Goal: Task Accomplishment & Management: Manage account settings

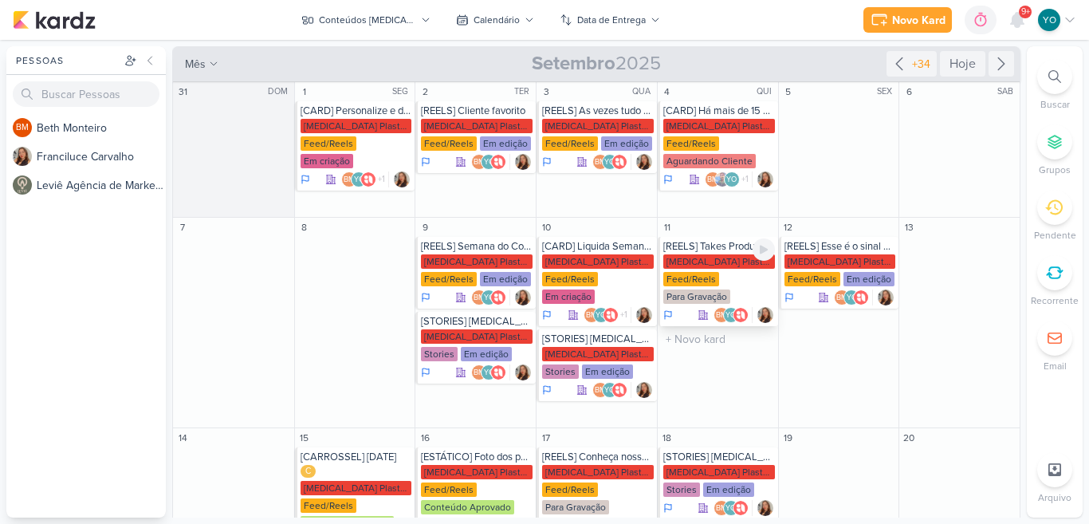
click at [718, 270] on div "[MEDICAL_DATA] Plasticos PJ Feed/Reels Para Gravação" at bounding box center [720, 279] width 112 height 51
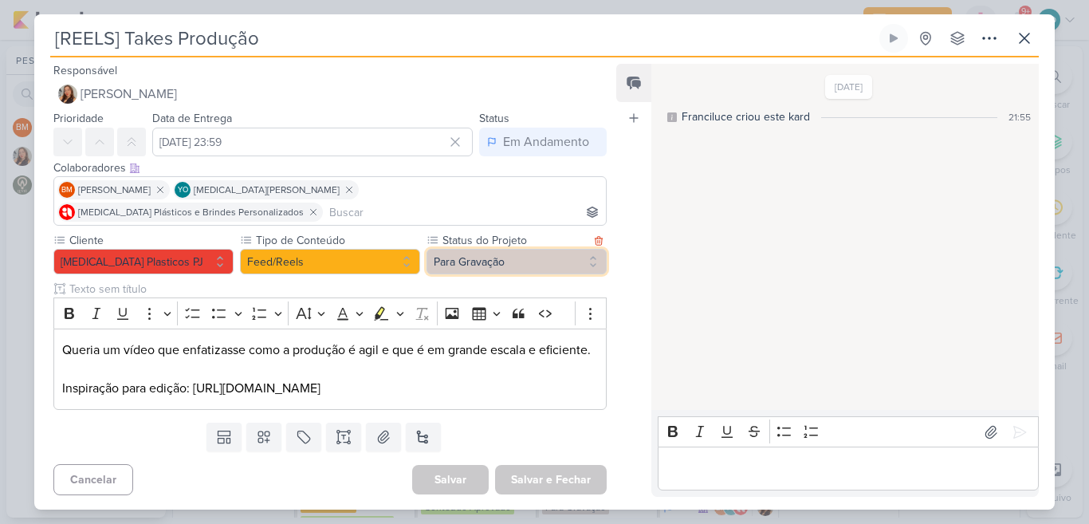
click at [582, 249] on button "Para Gravação" at bounding box center [517, 262] width 180 height 26
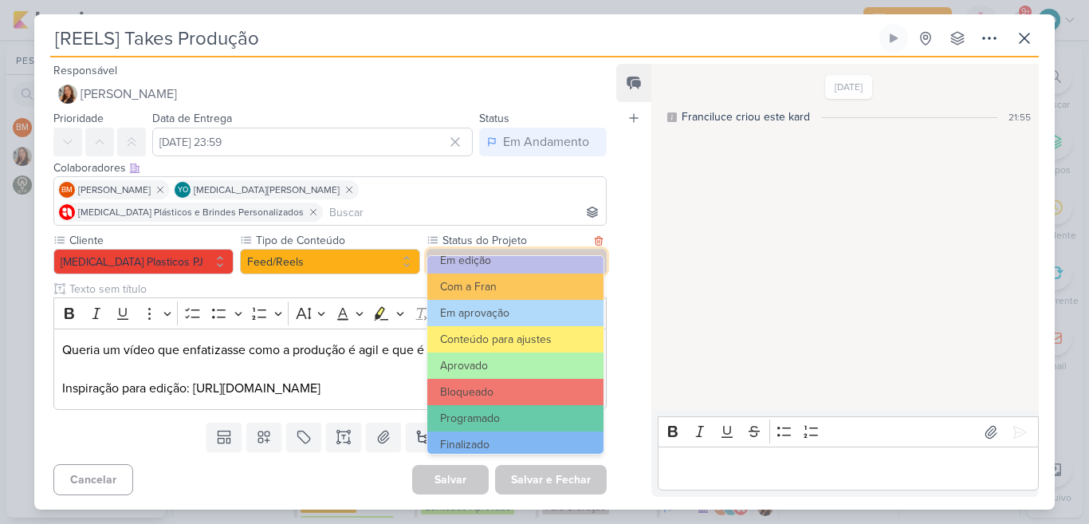
scroll to position [173, 0]
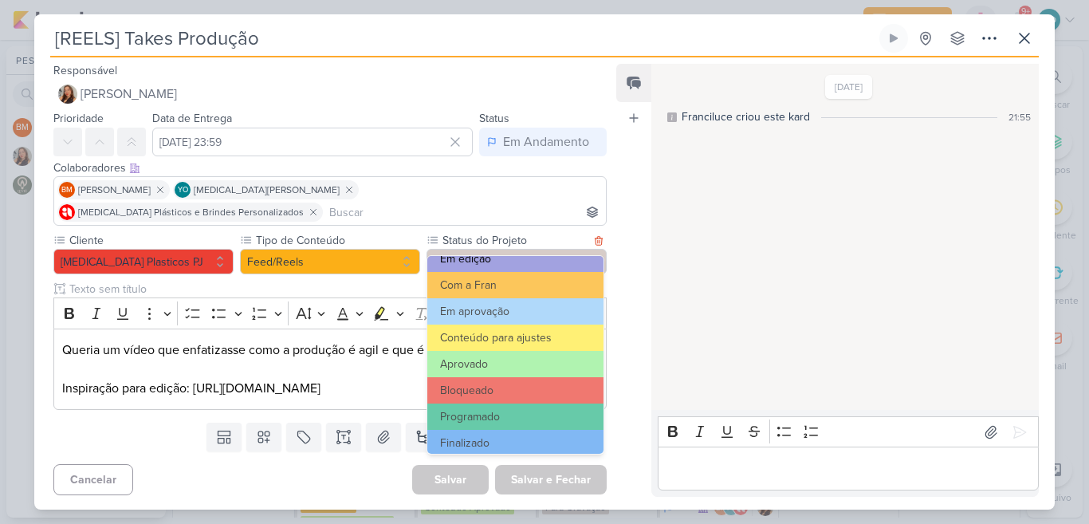
click at [525, 260] on button "Em edição" at bounding box center [515, 259] width 176 height 26
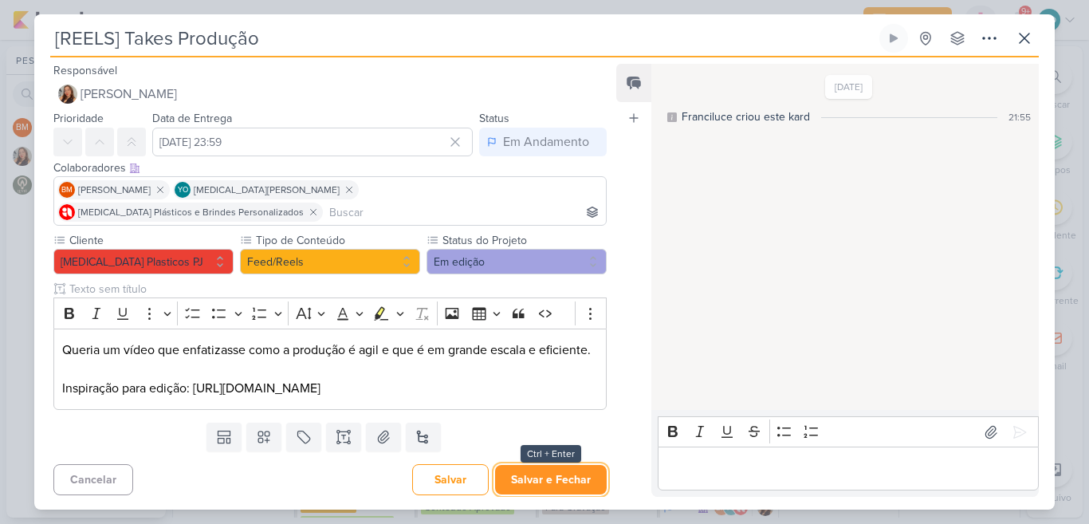
click at [522, 489] on button "Salvar e Fechar" at bounding box center [551, 480] width 112 height 30
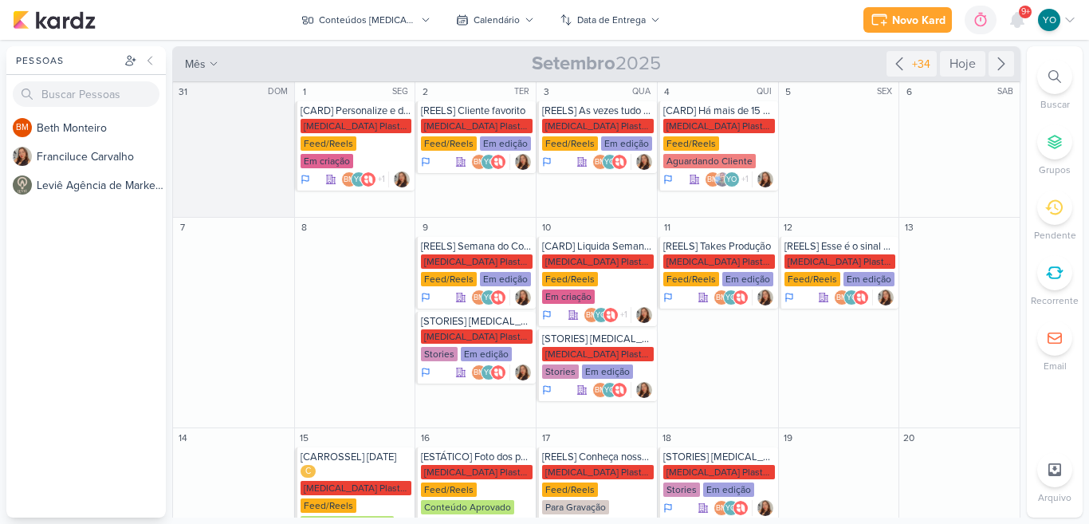
drag, startPoint x: 1022, startPoint y: 167, endPoint x: 1019, endPoint y: 210, distance: 43.2
click at [1019, 210] on div "Pessoas [GEOGRAPHIC_DATA] BM B e t h M o n t e i r o F r a n c i l u c e C a r …" at bounding box center [544, 281] width 1089 height 471
click at [606, 477] on div "[MEDICAL_DATA] Plasticos PJ Feed/Reels Para Gravação" at bounding box center [598, 490] width 112 height 51
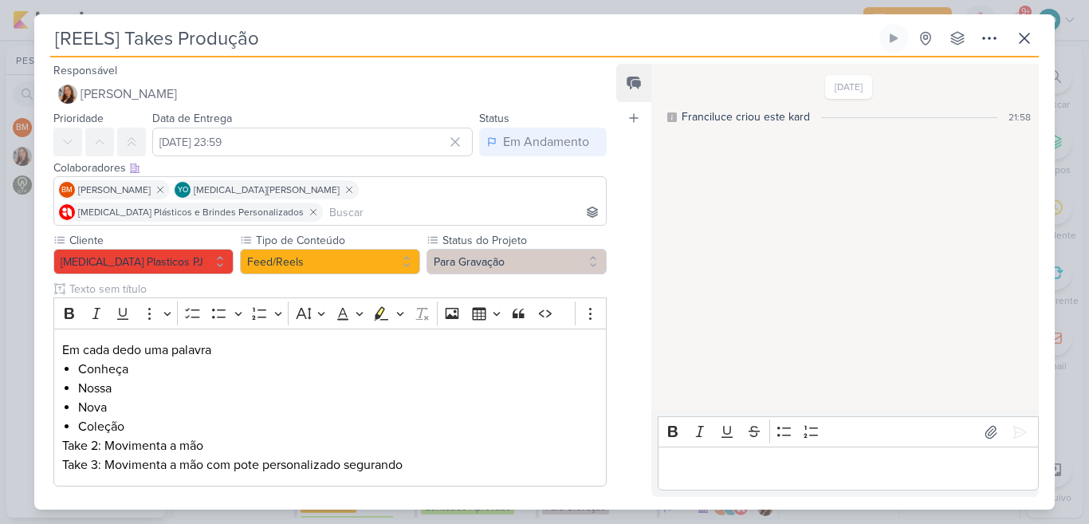
type input "[REELS] Conheça nossa nova coleção"
click at [1033, 45] on icon at bounding box center [1024, 38] width 19 height 19
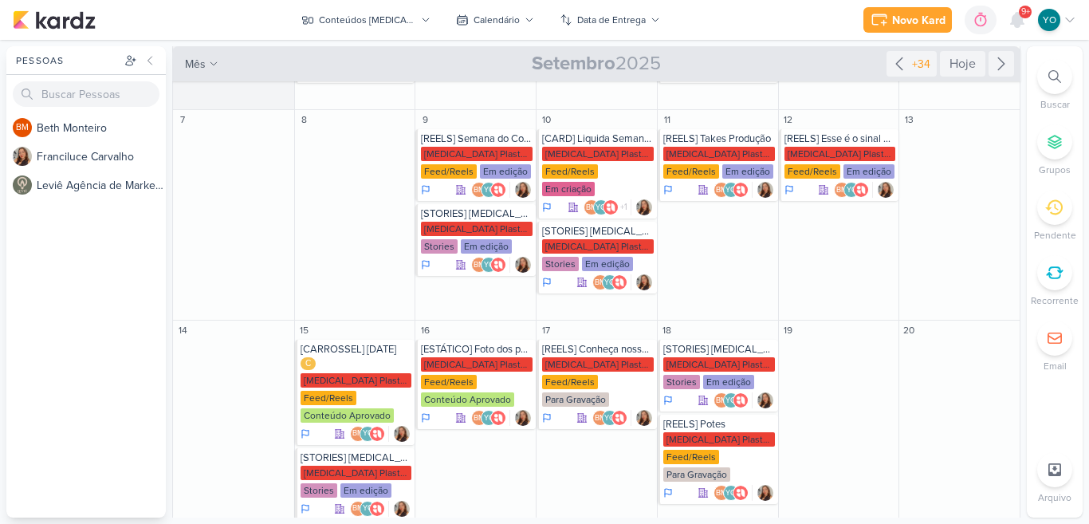
scroll to position [105, 0]
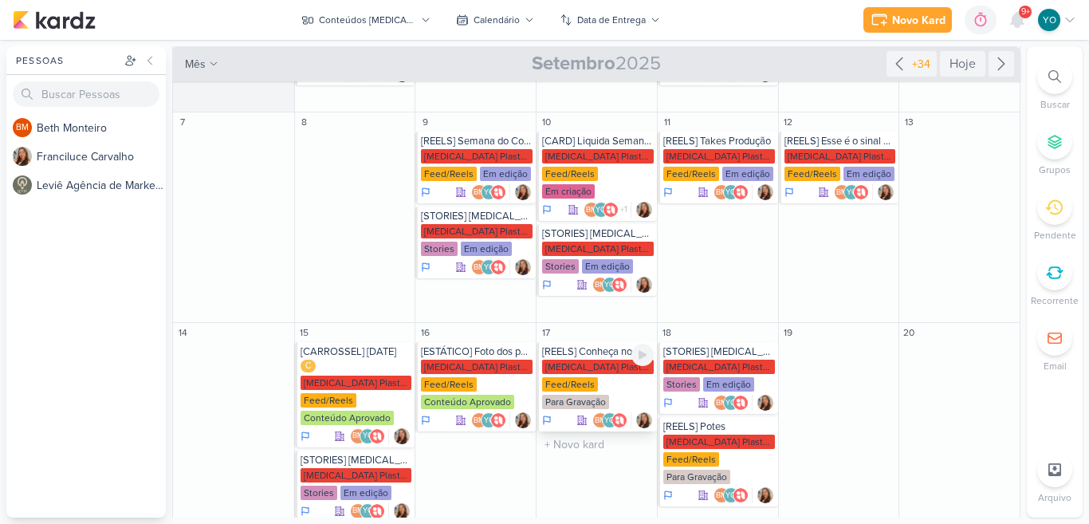
click at [597, 364] on div "[MEDICAL_DATA] Plasticos PJ Feed/Reels Para Gravação" at bounding box center [598, 385] width 112 height 51
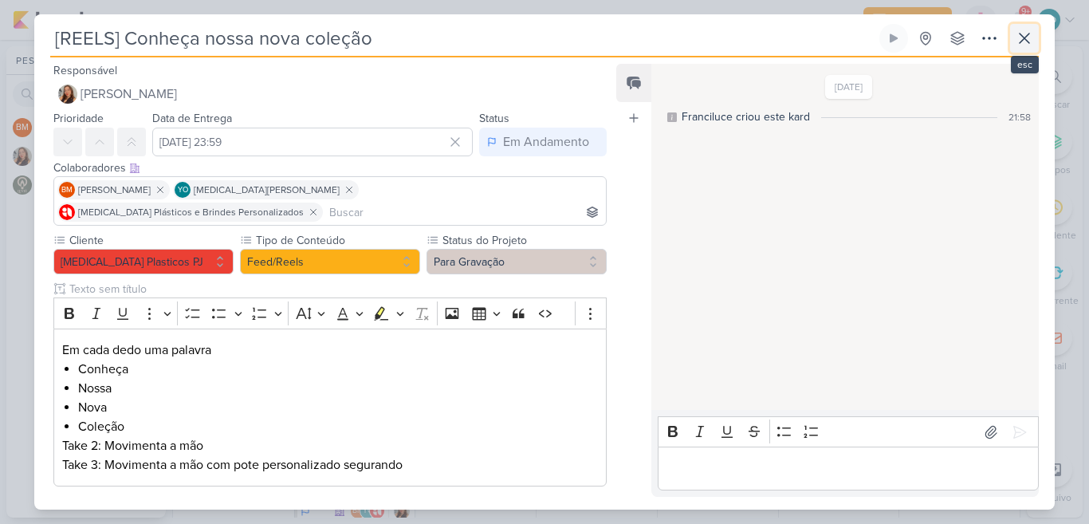
click at [1029, 49] on button at bounding box center [1025, 38] width 29 height 29
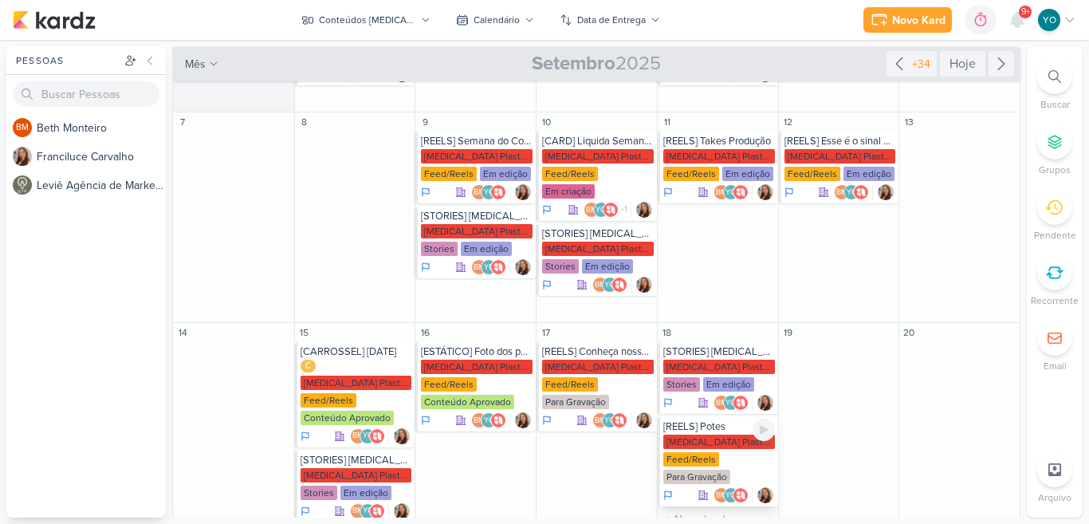
click at [708, 452] on div "Feed/Reels" at bounding box center [692, 459] width 56 height 14
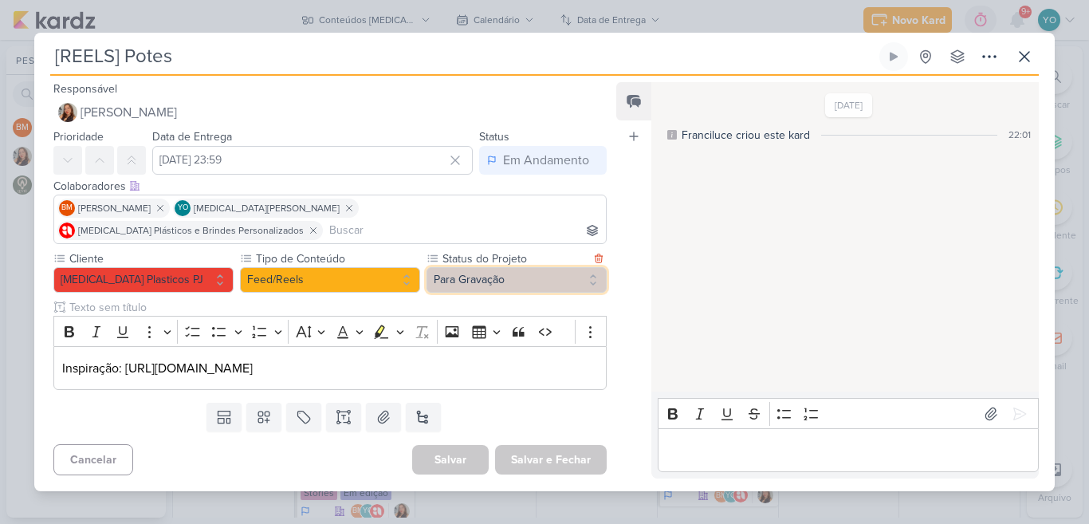
click at [514, 267] on button "Para Gravação" at bounding box center [517, 280] width 180 height 26
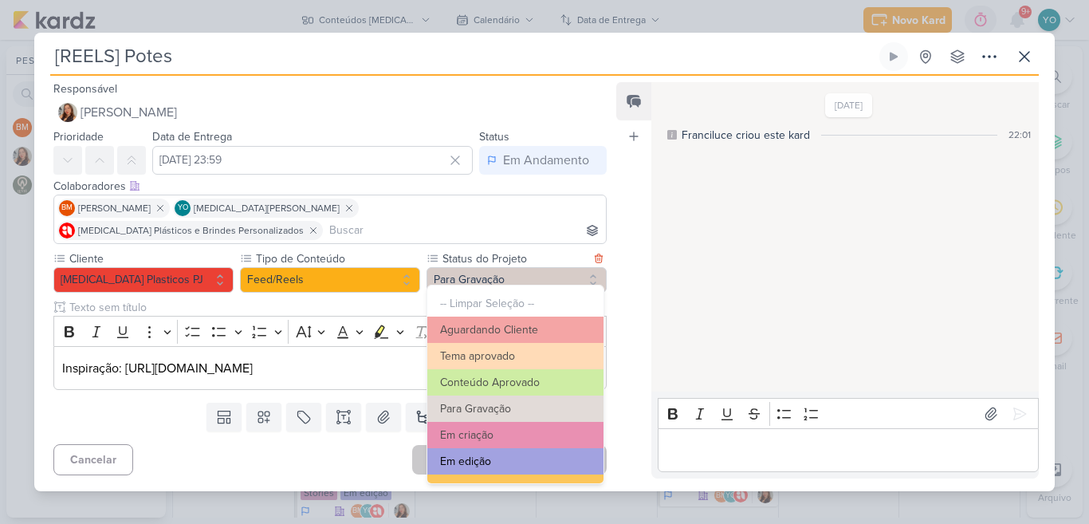
click at [511, 467] on button "Em edição" at bounding box center [515, 461] width 176 height 26
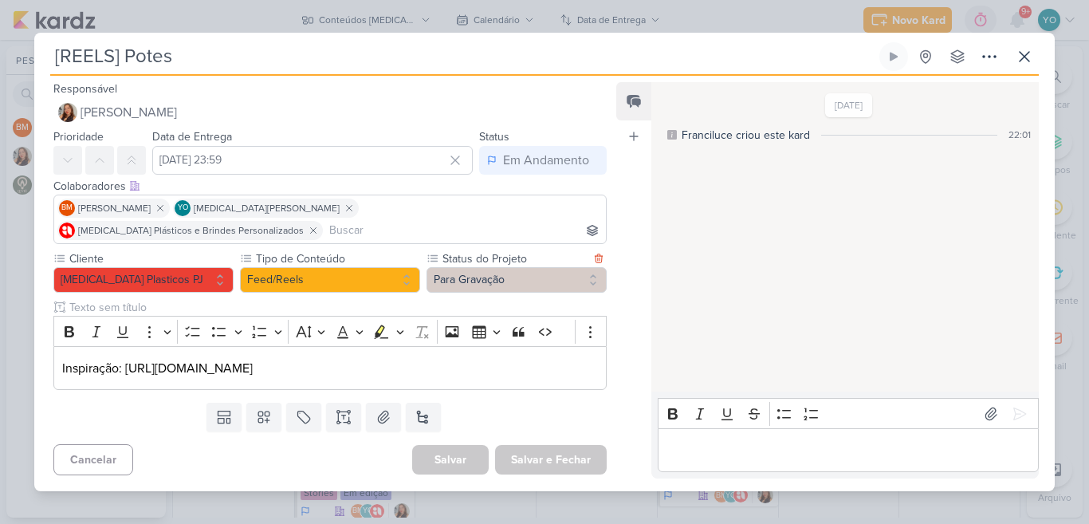
click at [511, 467] on div "Responsável [PERSON_NAME] Nenhum contato encontrado create new contact Novo Con…" at bounding box center [323, 279] width 579 height 400
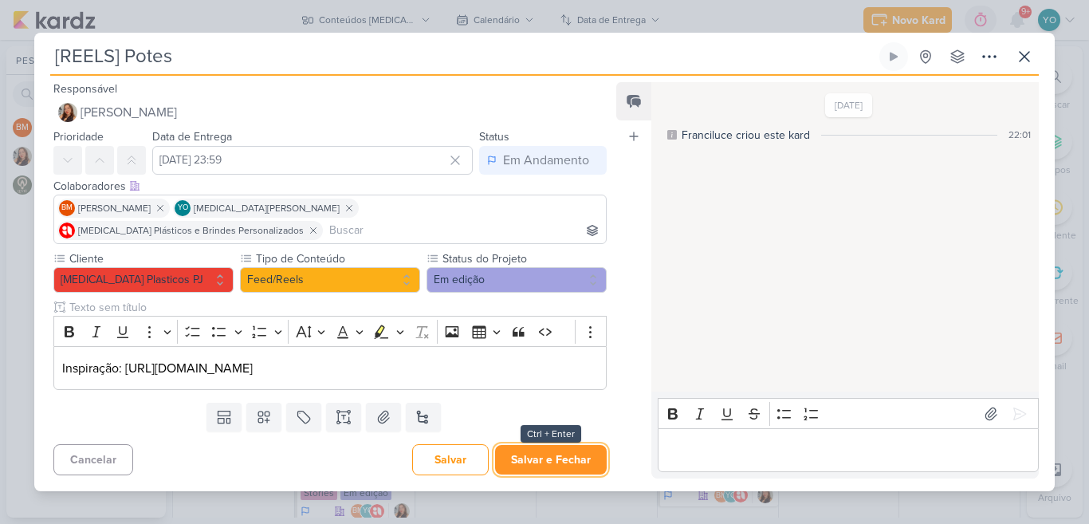
click at [556, 455] on button "Salvar e Fechar" at bounding box center [551, 460] width 112 height 30
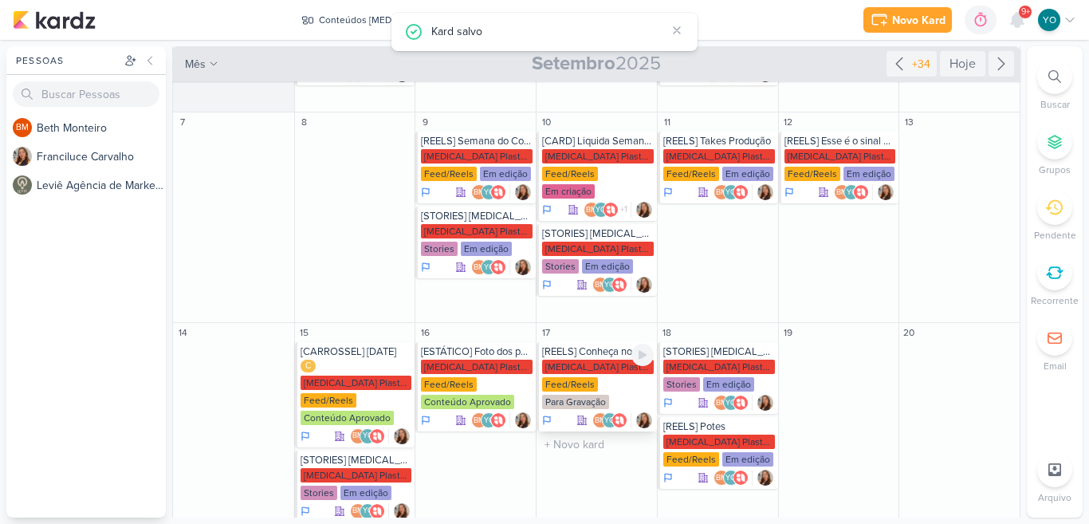
click at [598, 366] on div "[MEDICAL_DATA] Plasticos PJ Feed/Reels Para Gravação" at bounding box center [598, 385] width 112 height 51
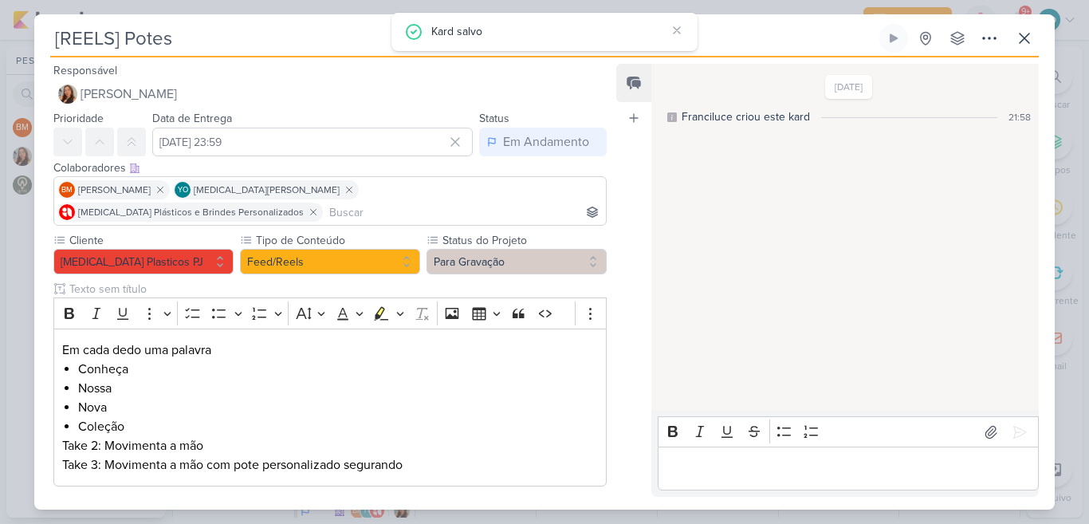
type input "[REELS] Conheça nossa nova coleção"
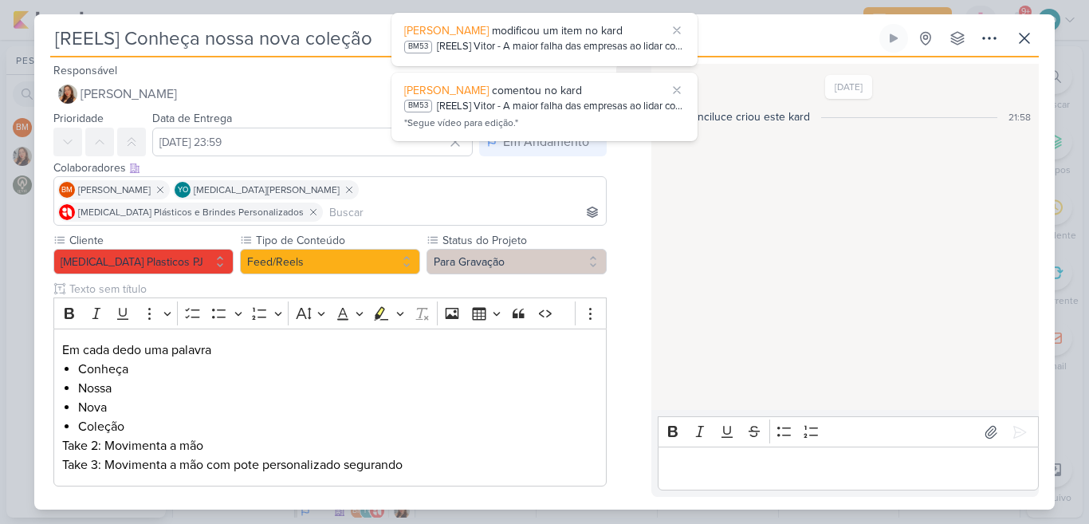
scroll to position [196, 0]
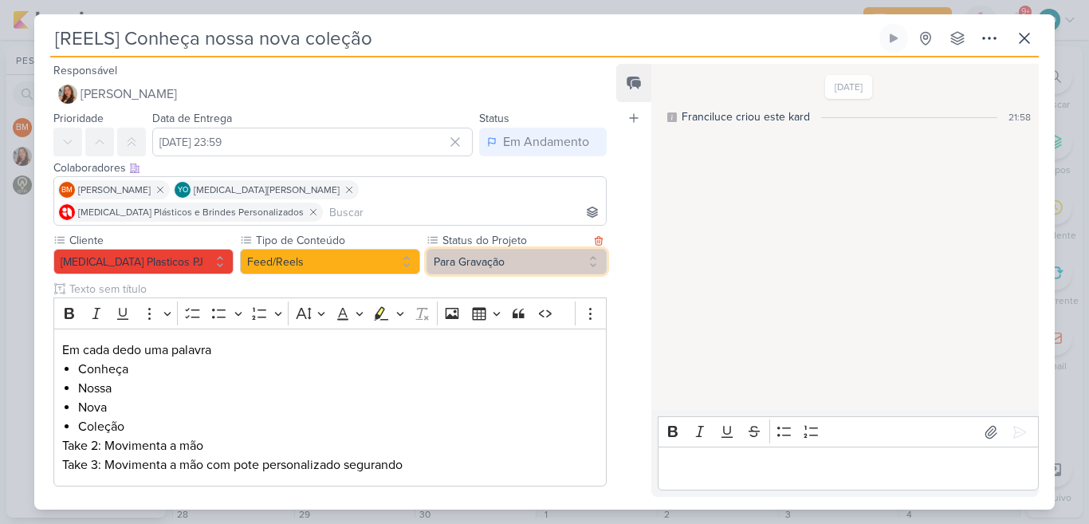
click at [558, 249] on button "Para Gravação" at bounding box center [517, 262] width 180 height 26
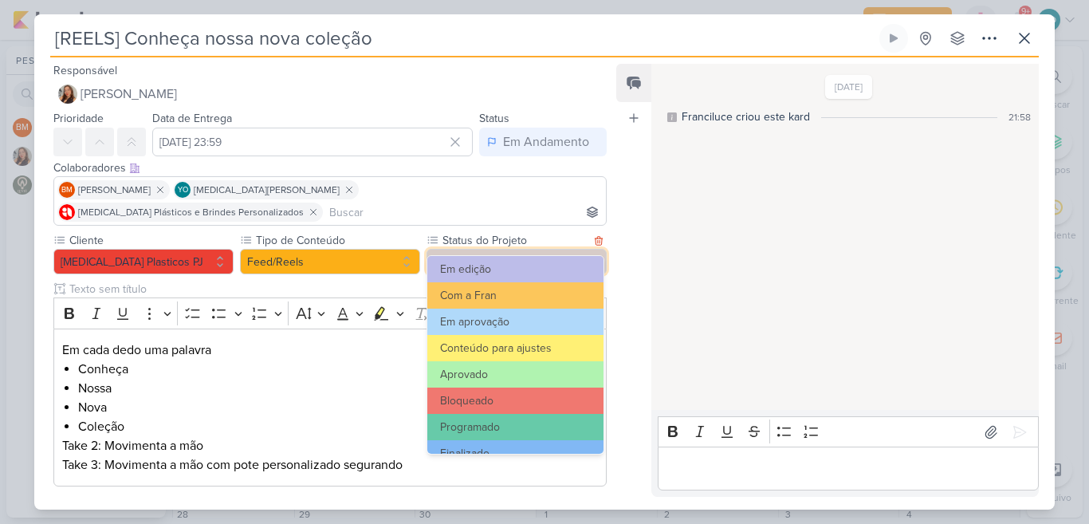
scroll to position [173, 0]
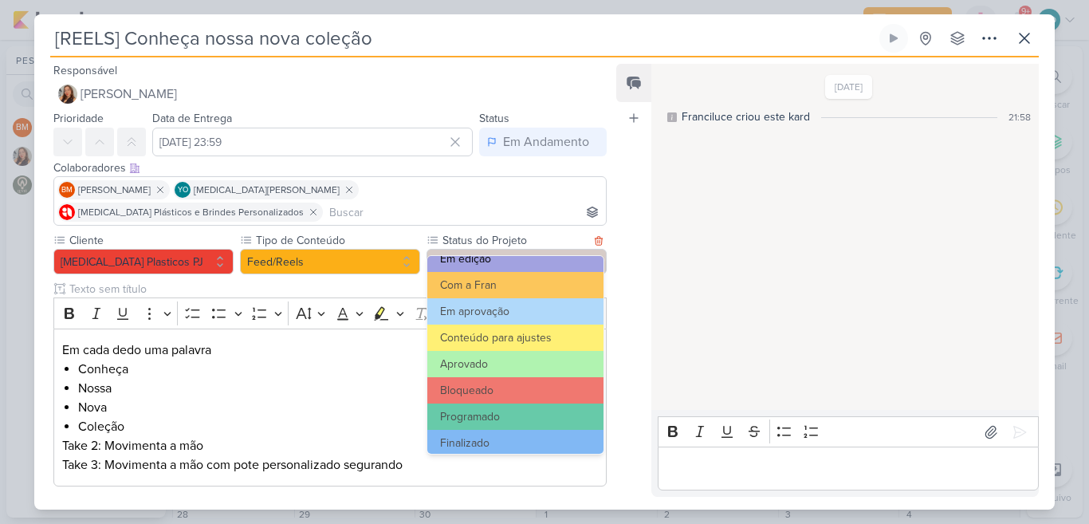
click at [546, 262] on button "Em edição" at bounding box center [515, 259] width 176 height 26
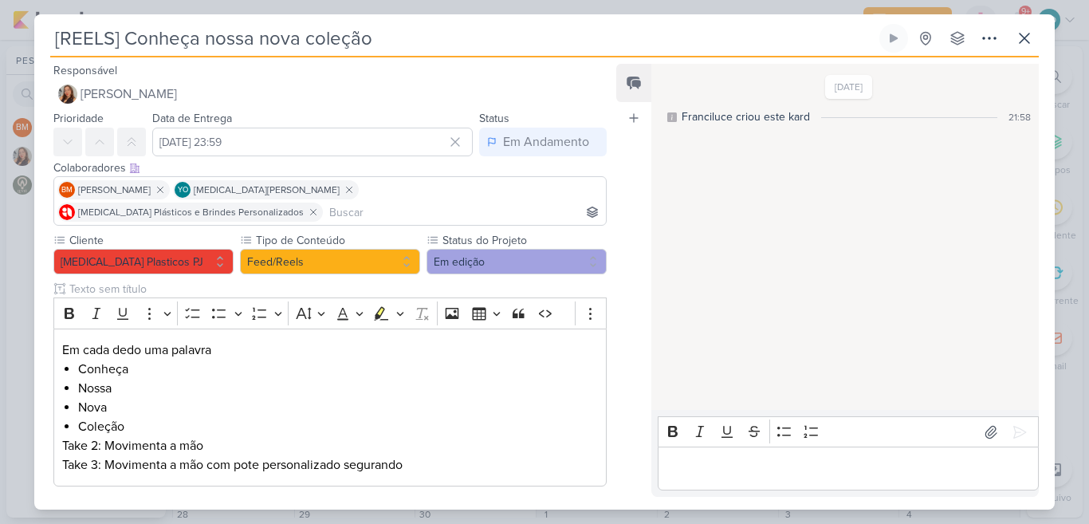
scroll to position [56, 0]
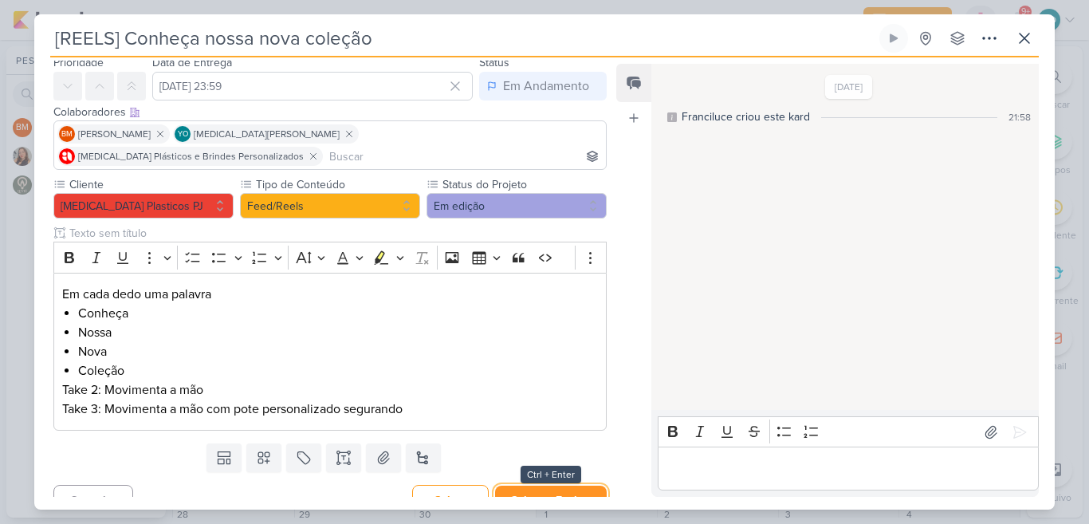
click at [563, 486] on button "Salvar e Fechar" at bounding box center [551, 501] width 112 height 30
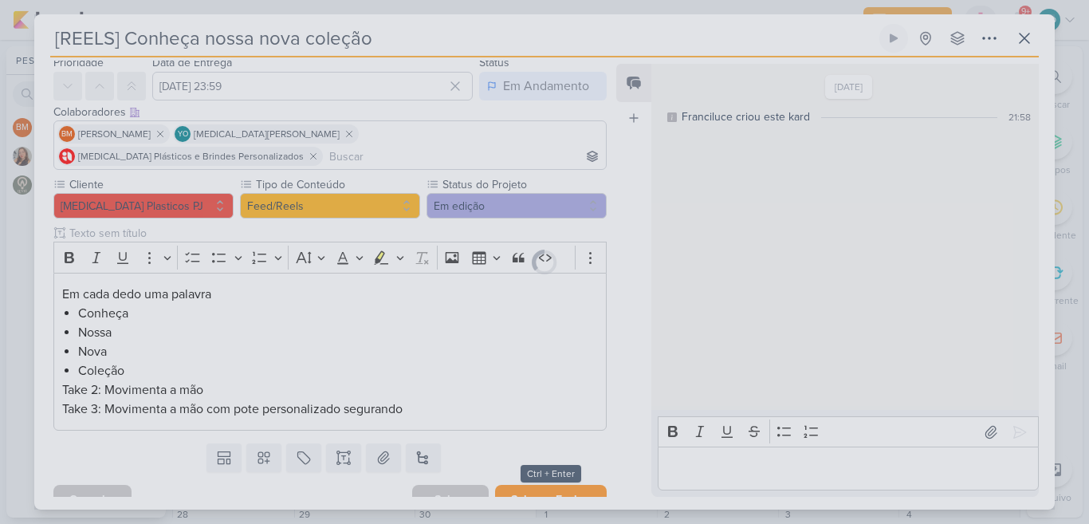
scroll to position [54, 0]
